Goal: Task Accomplishment & Management: Use online tool/utility

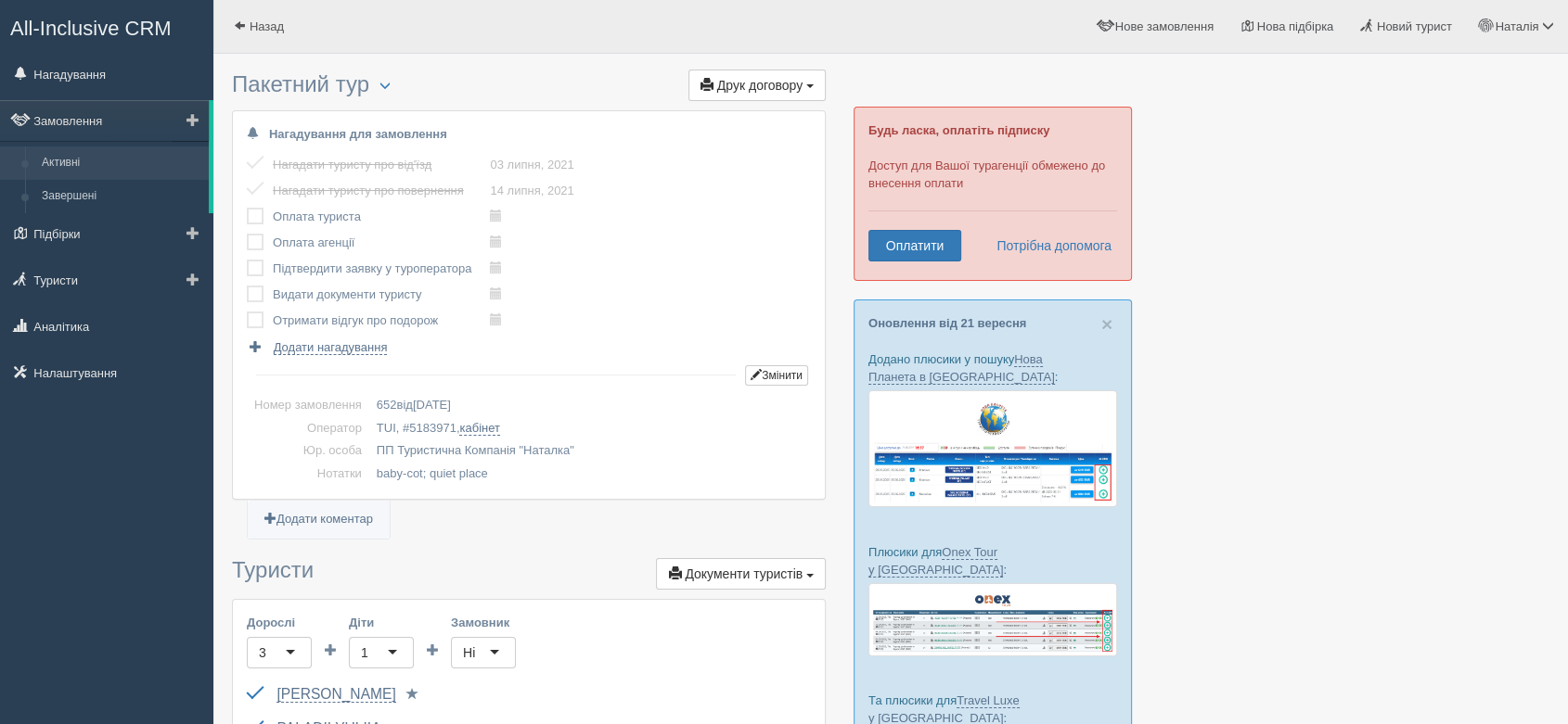
click at [69, 169] on link "Активні" at bounding box center [121, 162] width 175 height 34
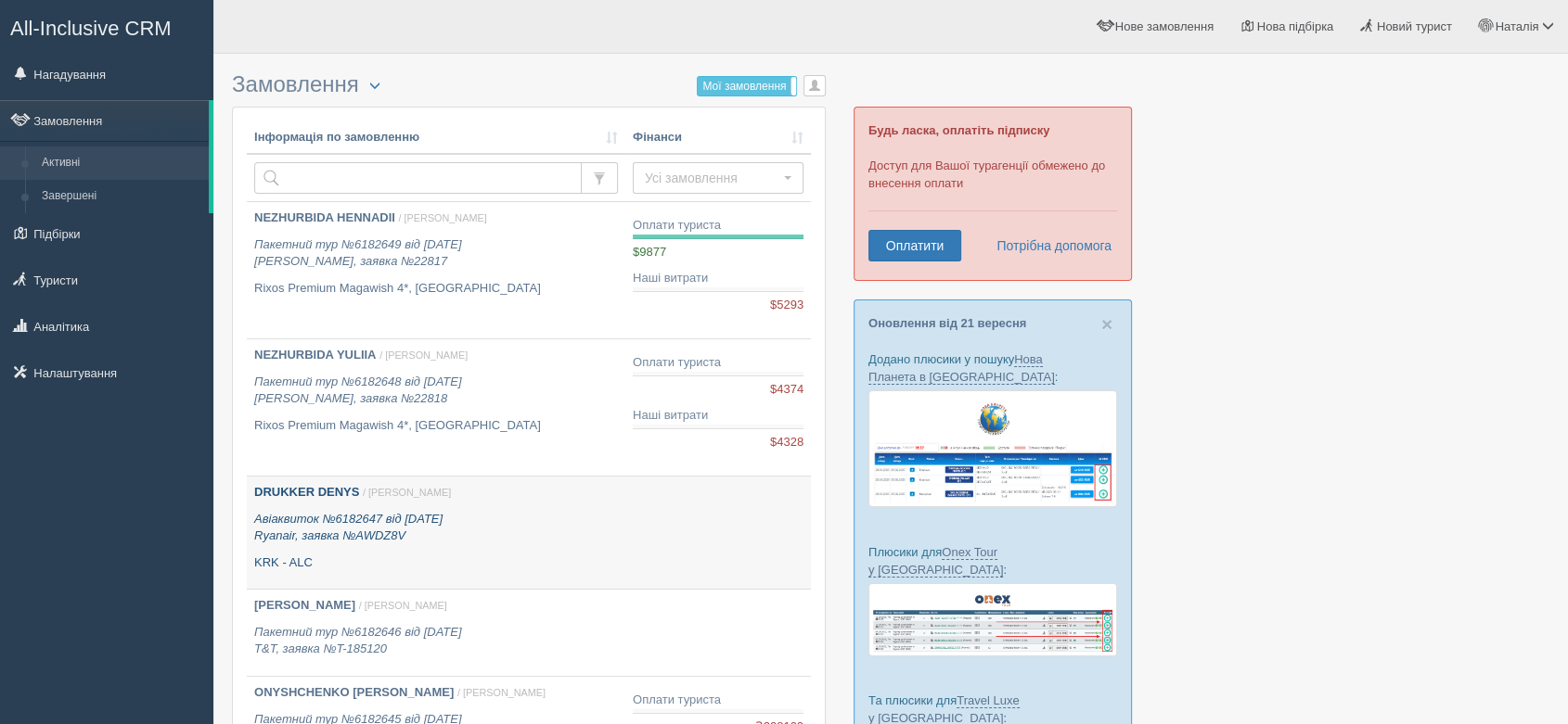
click at [329, 504] on div "DRUKKER DENYS / [PERSON_NAME] Авіаквиток №6182647 від [DATE] Ryanair, заявка №A…" at bounding box center [436, 527] width 364 height 87
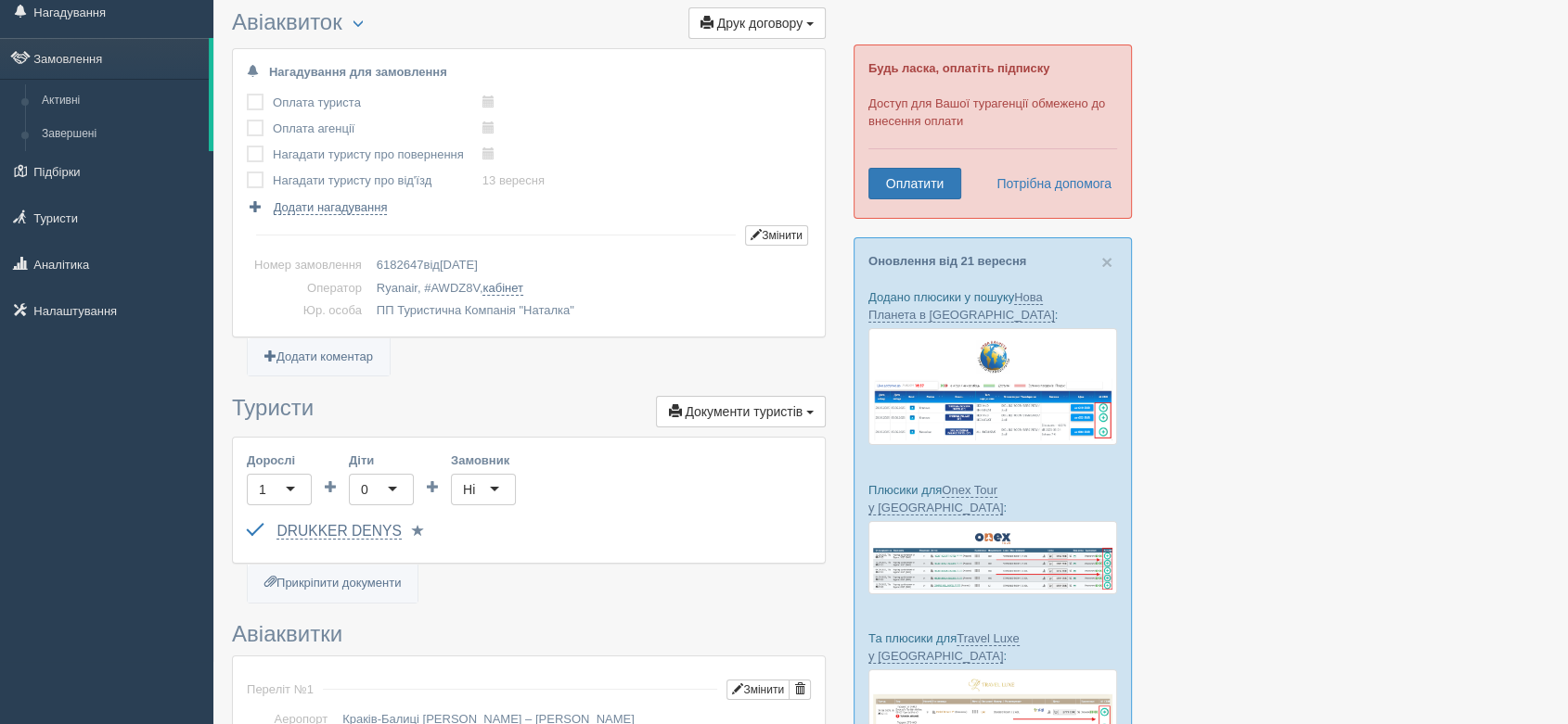
scroll to position [514, 0]
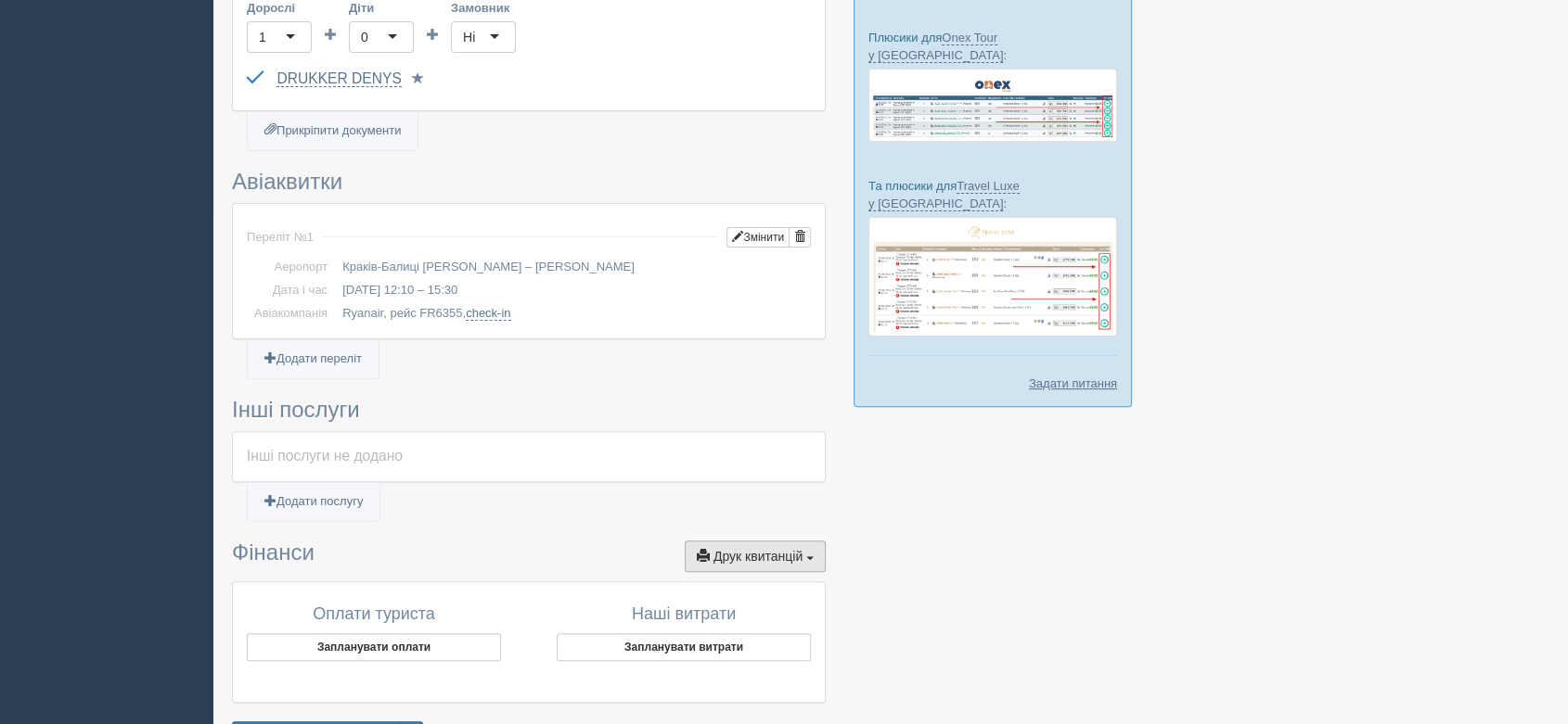
click at [813, 557] on span "button" at bounding box center [810, 559] width 8 height 4
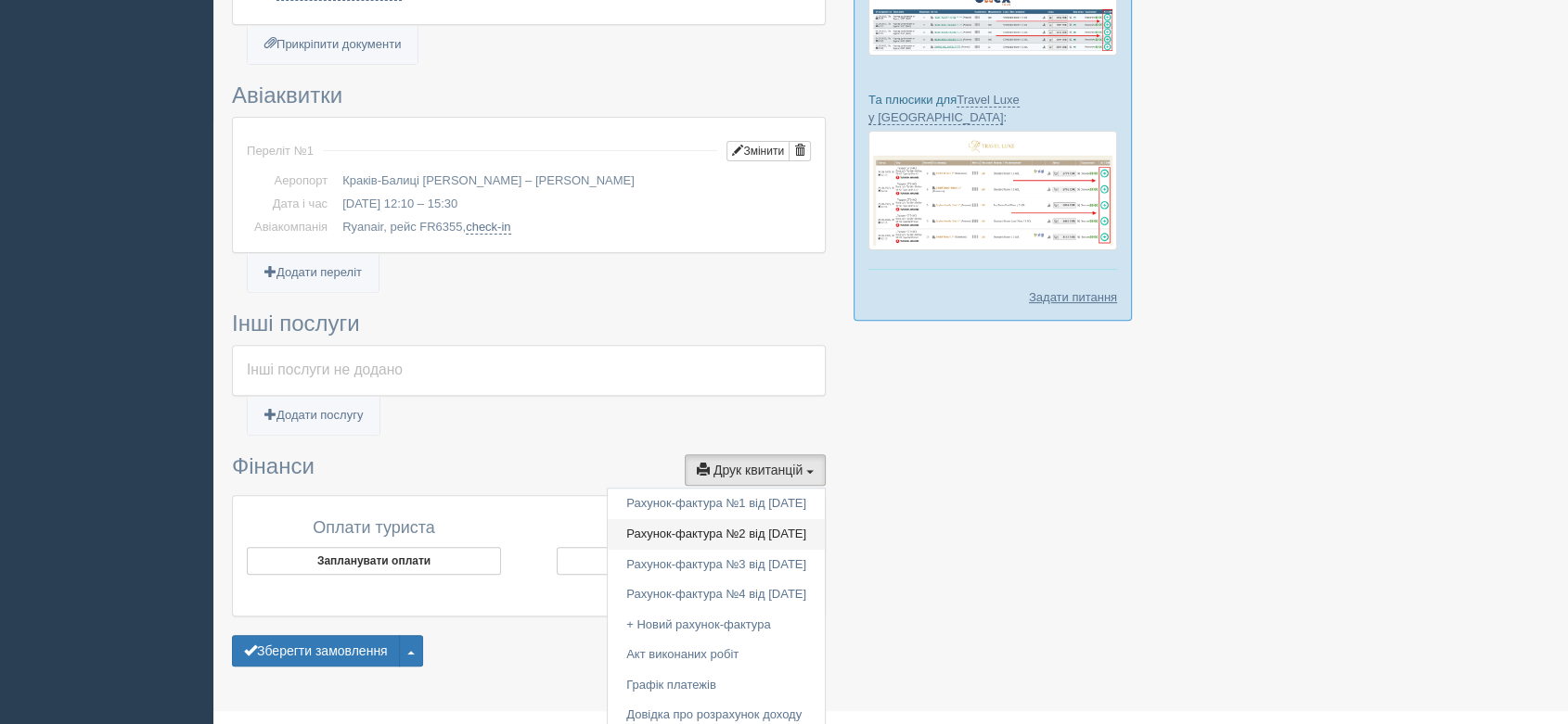
scroll to position [667, 0]
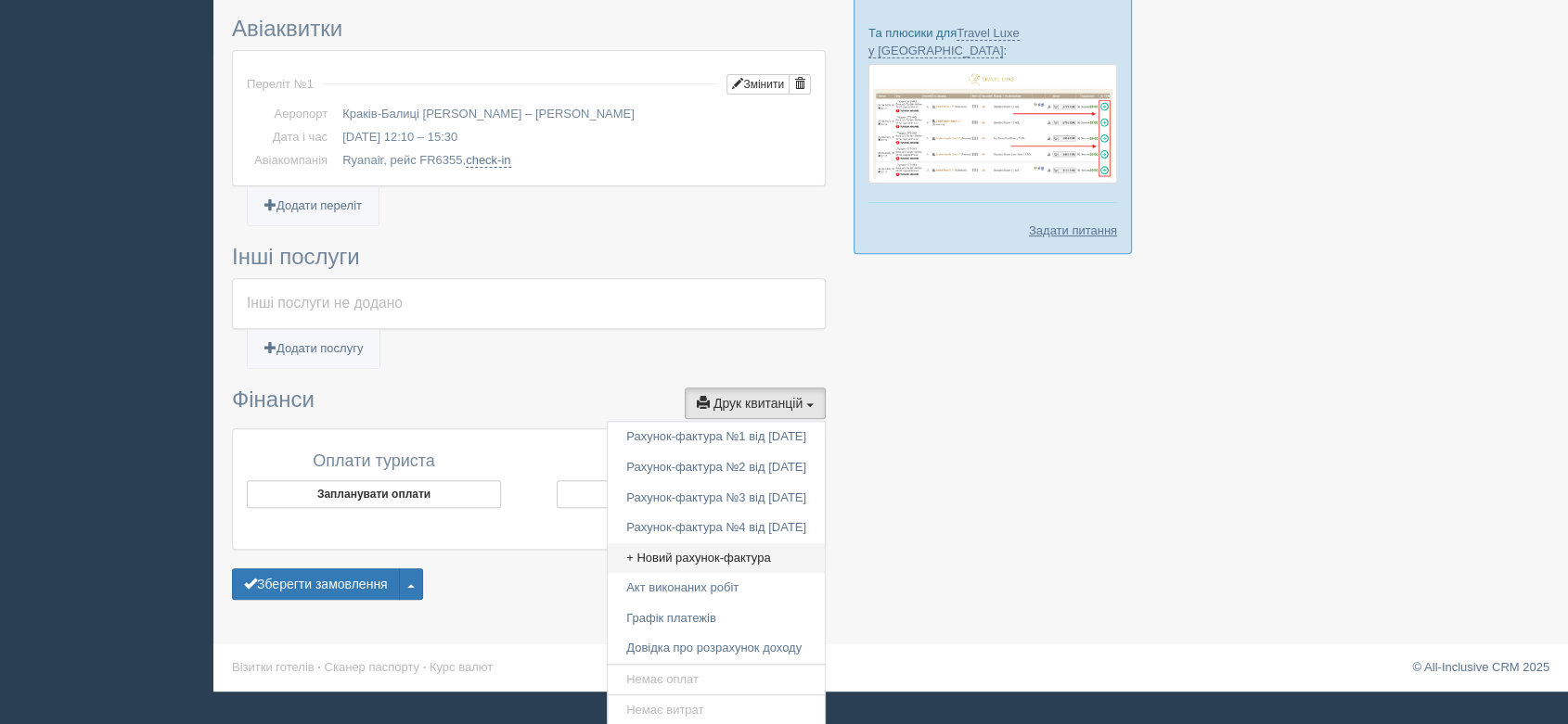
click at [692, 550] on link "+ Новий рахунок-фактура" at bounding box center [717, 559] width 217 height 31
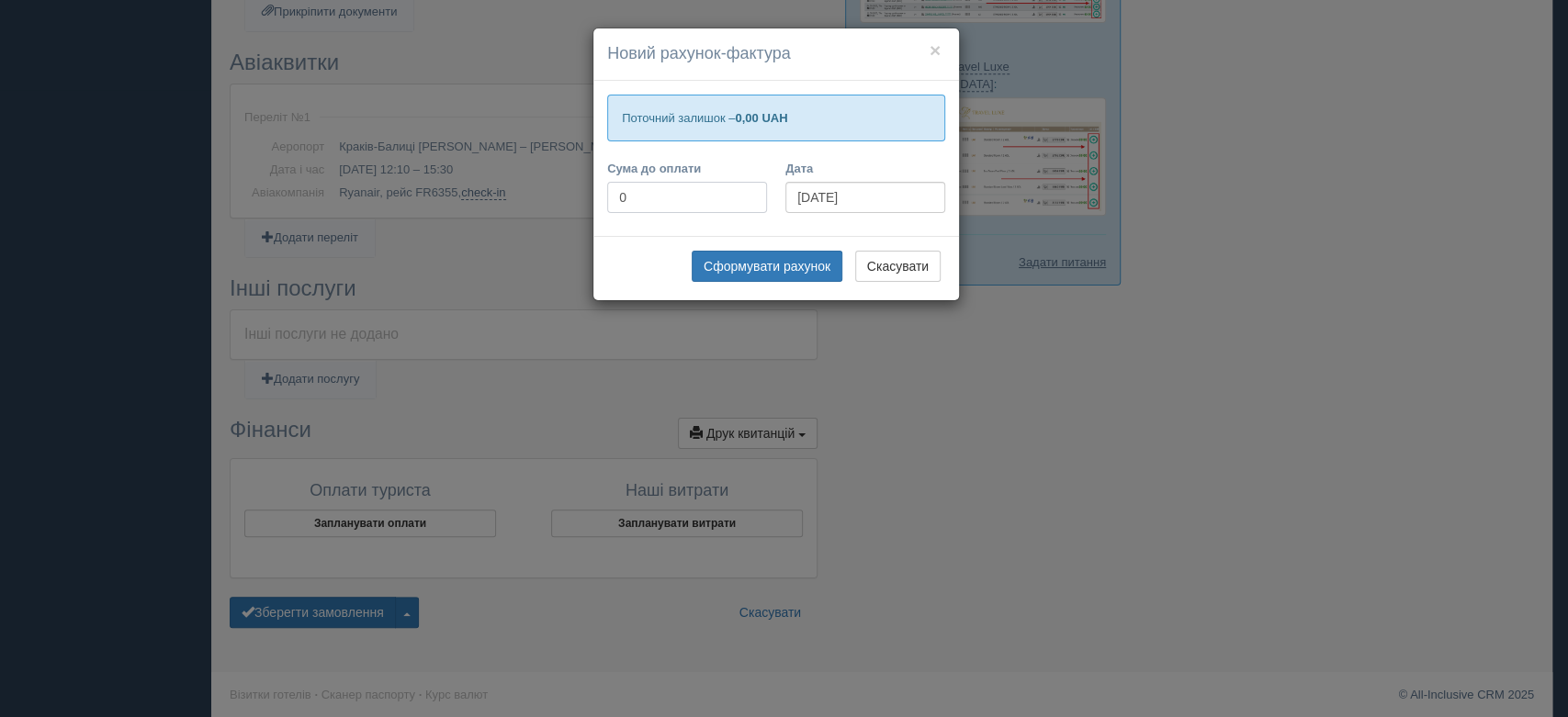
drag, startPoint x: 713, startPoint y: 204, endPoint x: 513, endPoint y: 204, distance: 200.0
click at [520, 204] on div "× Новий рахунок-фактура Поточний залишок – 0,00 UAH Сума до оплати 0 Дата [DATE…" at bounding box center [784, 358] width 1568 height 717
type input "66000"
click at [769, 267] on button "Сформувати рахунок" at bounding box center [767, 266] width 151 height 31
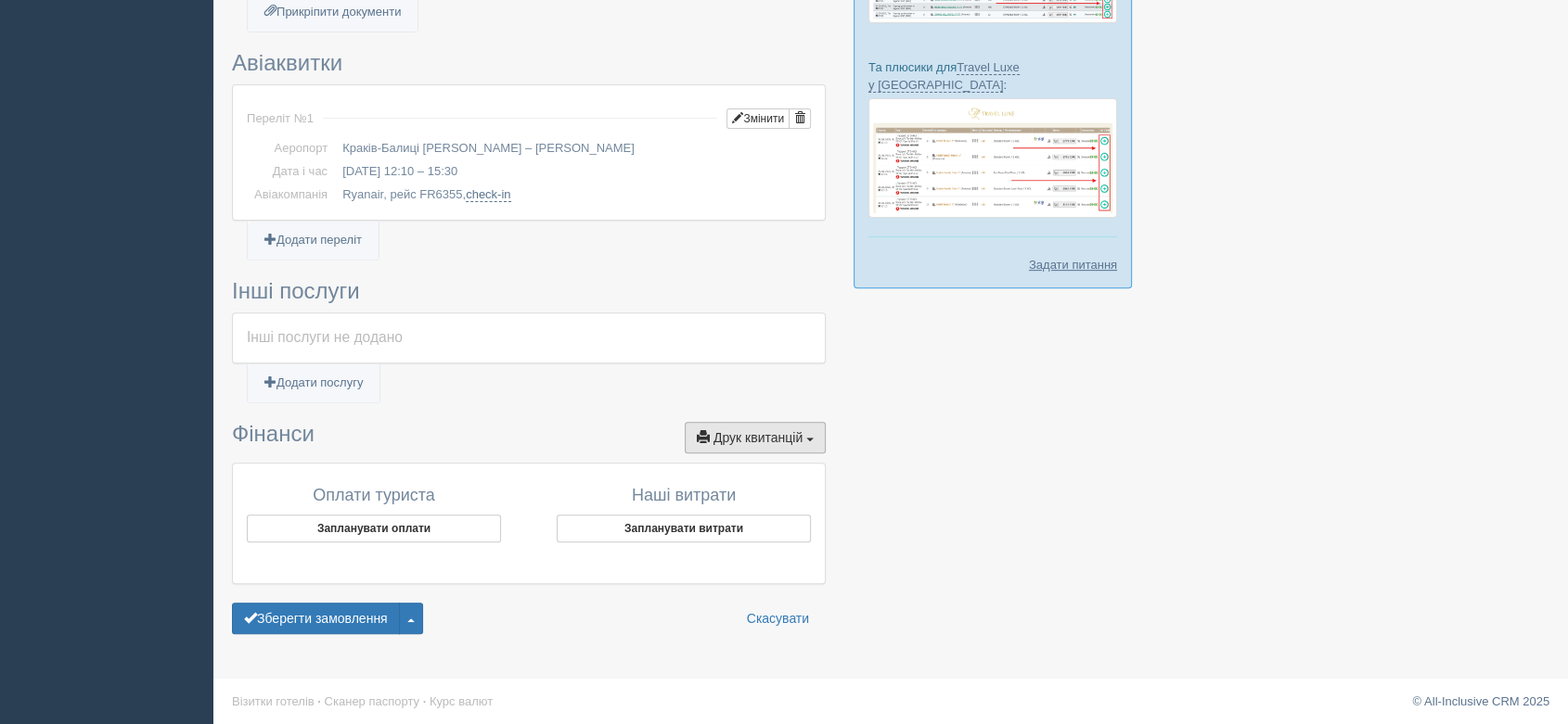
click at [784, 430] on span "Друк квитанцій" at bounding box center [758, 437] width 89 height 14
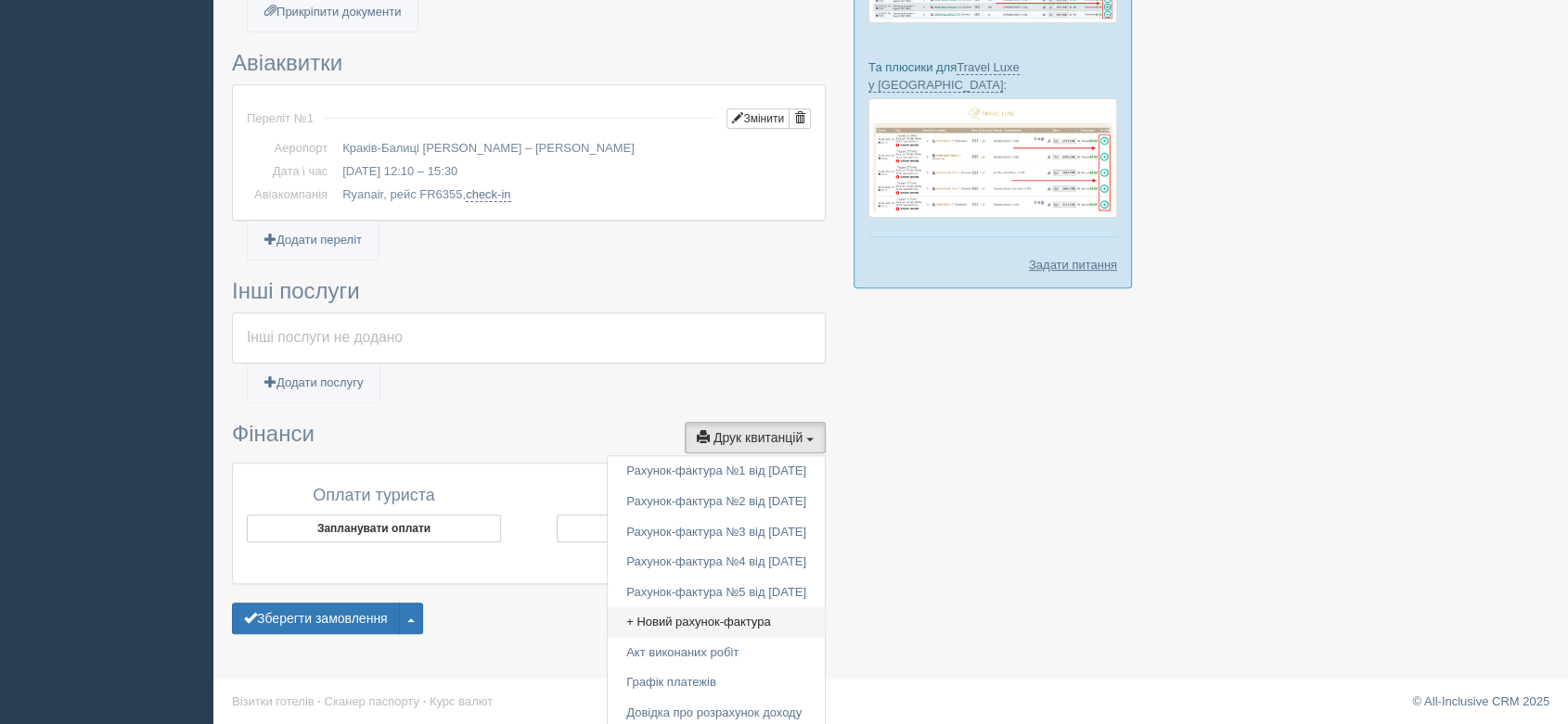
click at [670, 620] on link "+ Новий рахунок-фактура" at bounding box center [717, 623] width 217 height 31
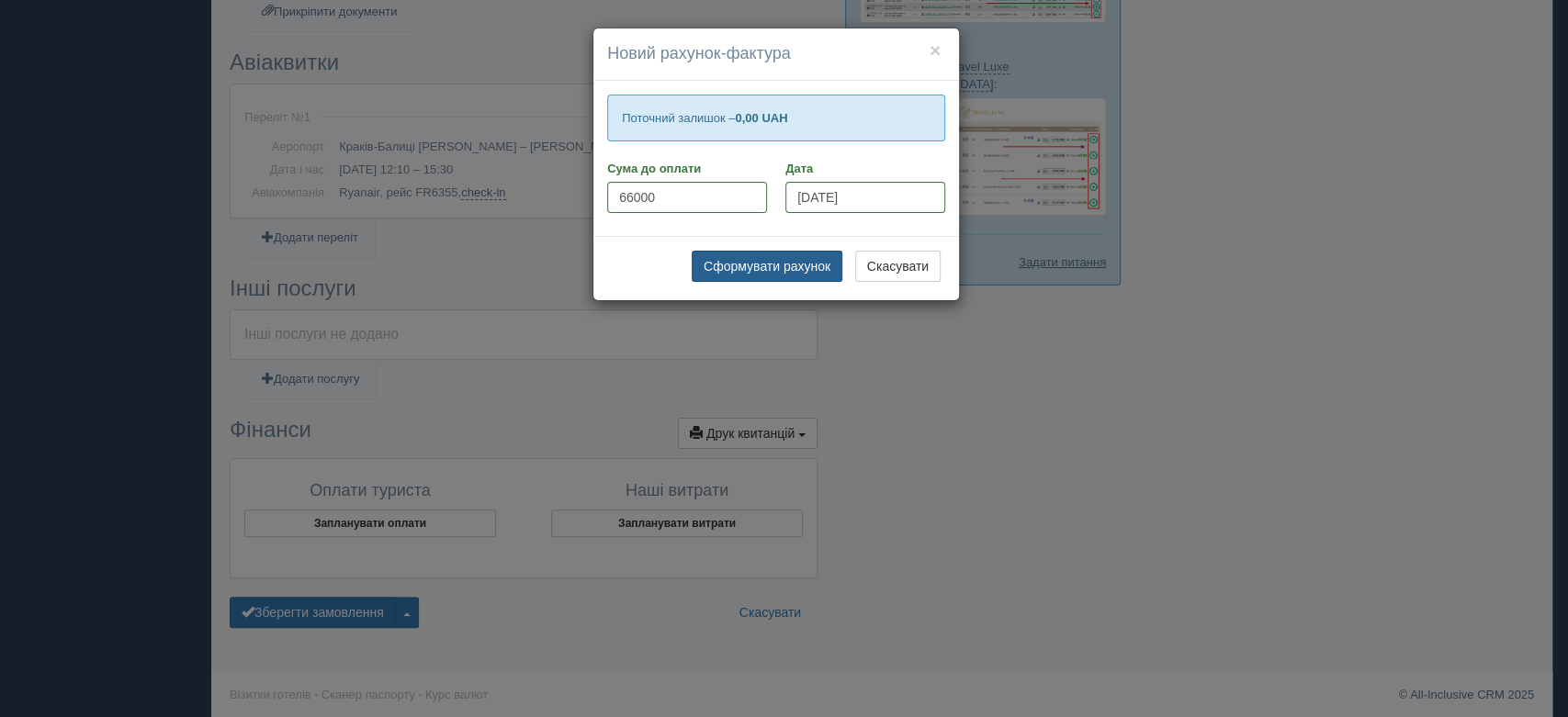
click at [762, 277] on button "Сформувати рахунок" at bounding box center [767, 266] width 151 height 31
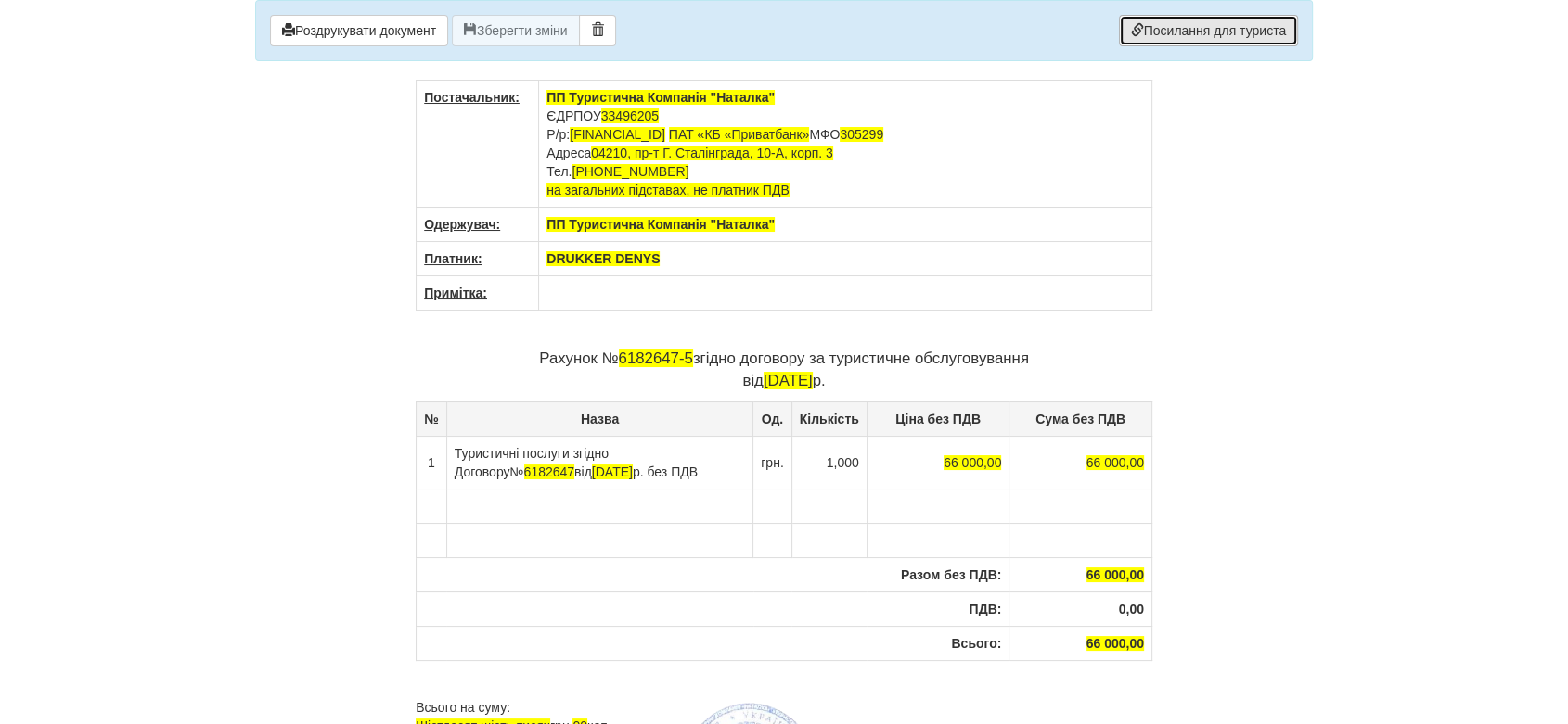
click at [1159, 39] on link "Посилання для туриста" at bounding box center [1208, 30] width 179 height 32
click at [499, 509] on td at bounding box center [599, 506] width 306 height 35
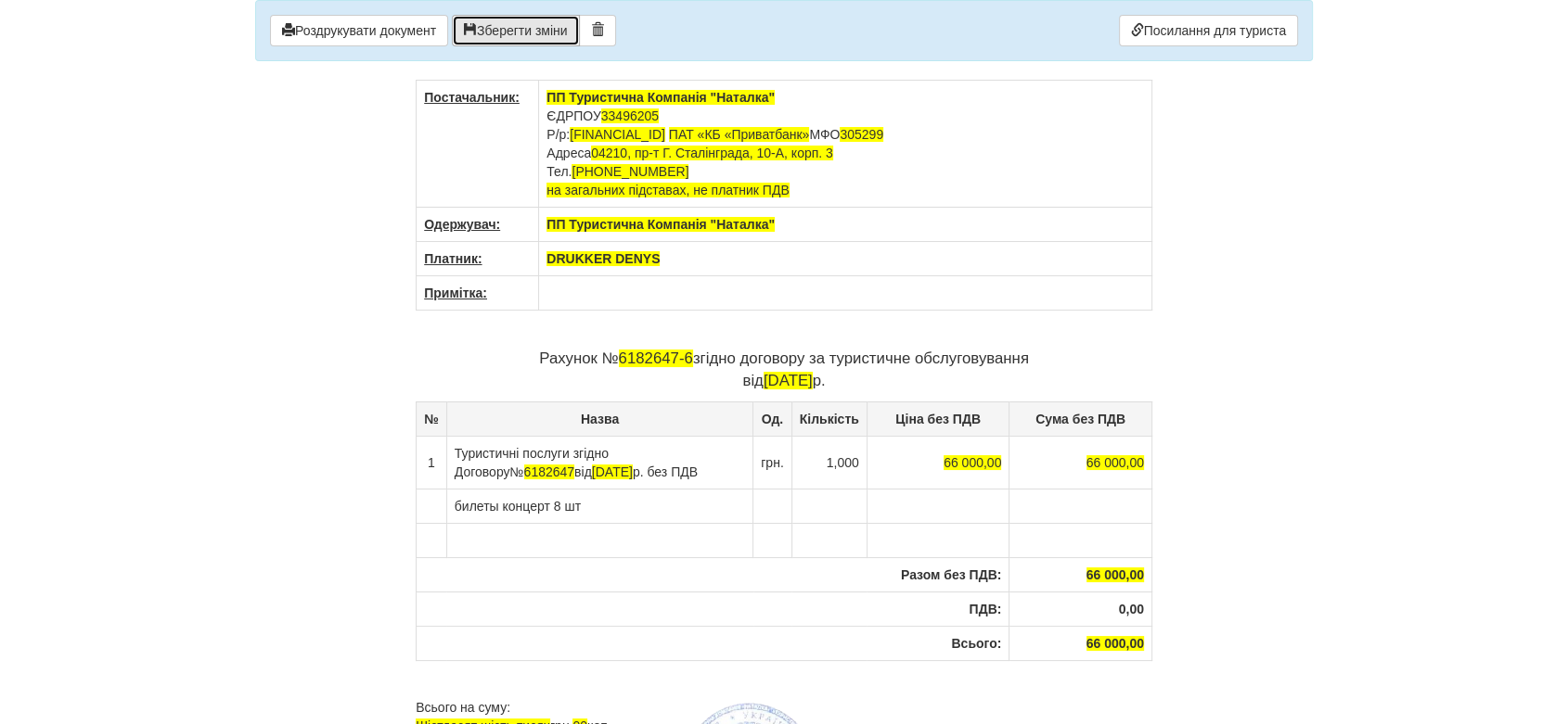
click at [512, 39] on button "Зберегти зміни" at bounding box center [516, 30] width 128 height 32
click at [316, 20] on button "Роздрукувати документ" at bounding box center [359, 30] width 178 height 32
drag, startPoint x: 1399, startPoint y: 236, endPoint x: 1380, endPoint y: 243, distance: 20.2
click at [1399, 237] on body "× Деякі поля не заповнено Ми підсвітили порожні поля червоним кольором. Ви може…" at bounding box center [784, 362] width 1568 height 724
